Goal: Find specific page/section: Find specific page/section

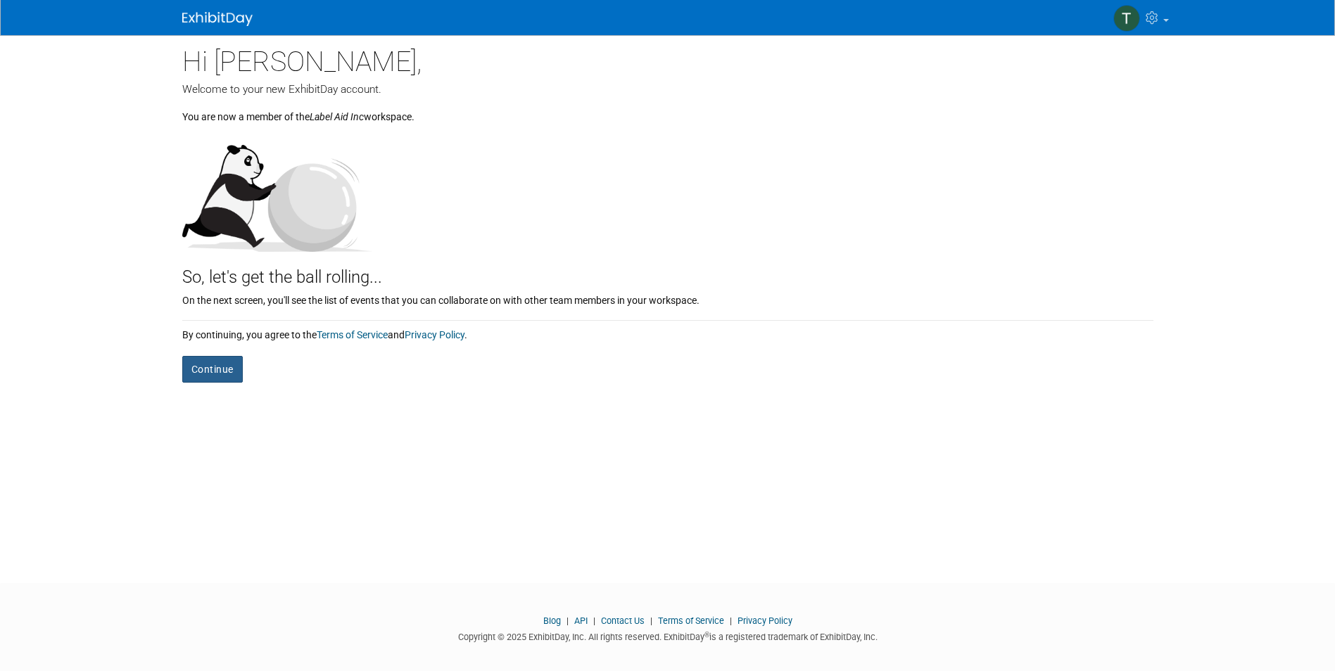
click at [192, 372] on button "Continue" at bounding box center [212, 369] width 61 height 27
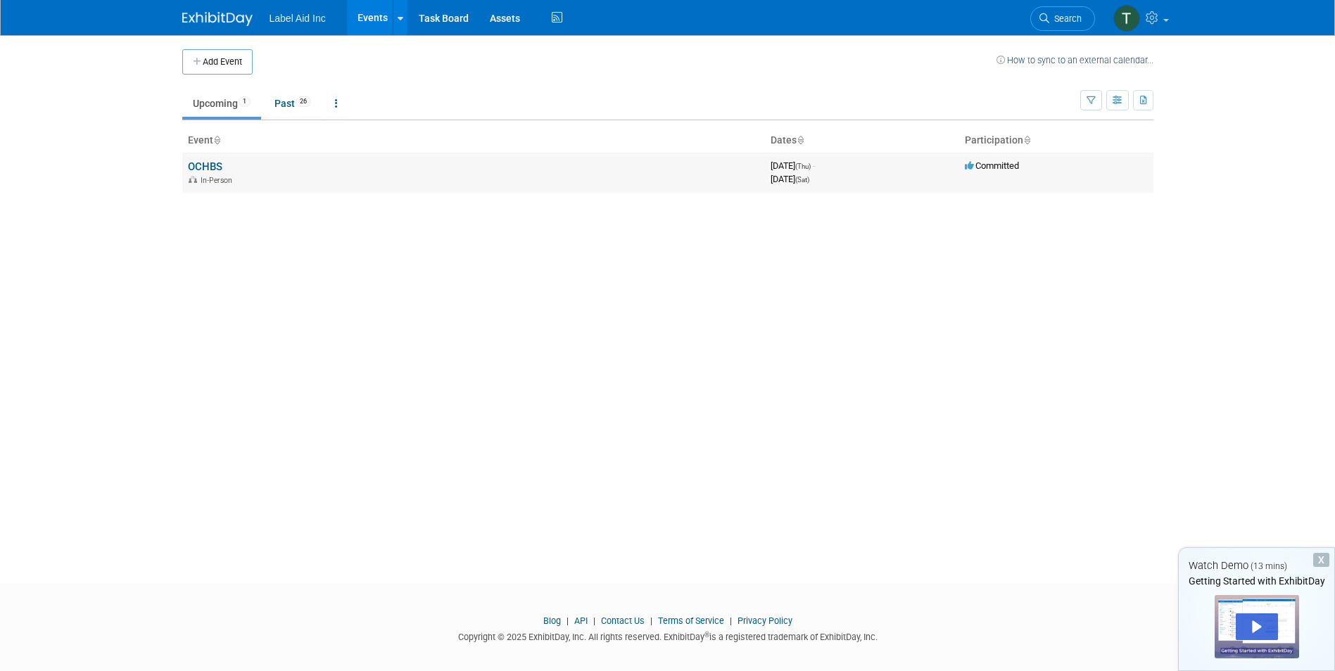
click at [194, 164] on link "OCHBS" at bounding box center [205, 166] width 34 height 13
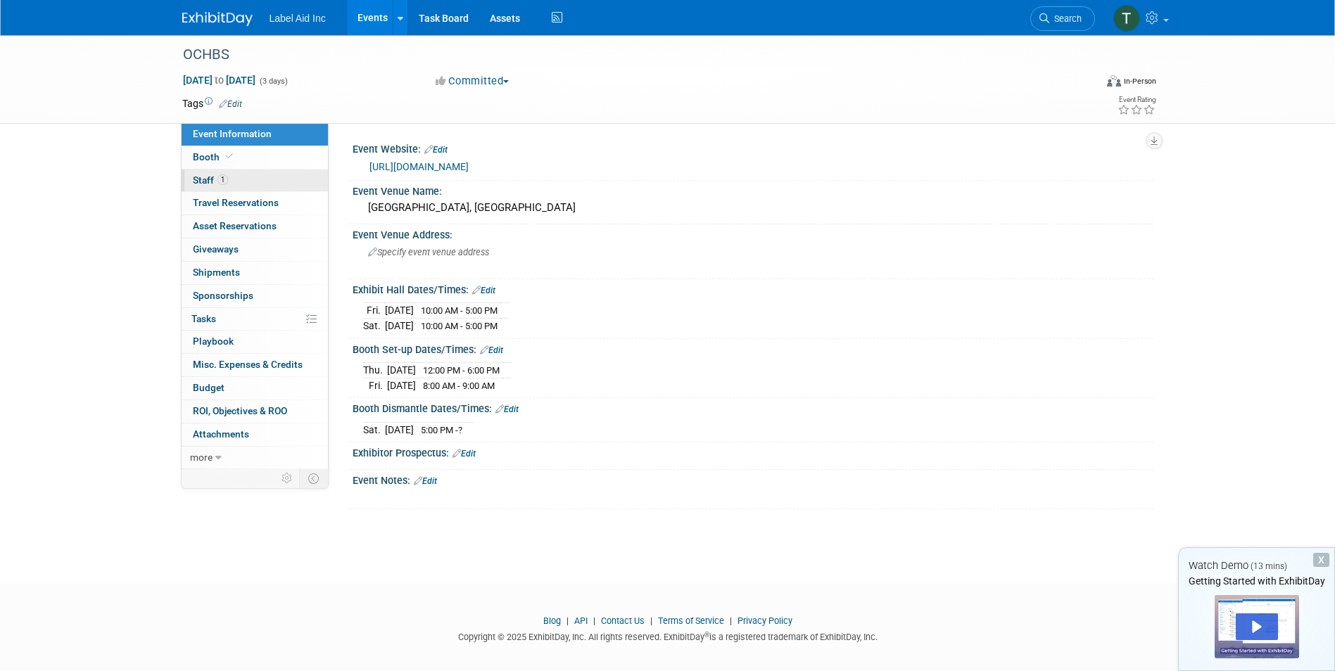
click at [239, 173] on link "1 Staff 1" at bounding box center [255, 181] width 146 height 23
